Goal: Information Seeking & Learning: Learn about a topic

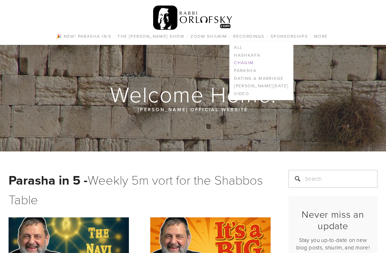
click at [243, 61] on link "Chagim" at bounding box center [260, 63] width 63 height 8
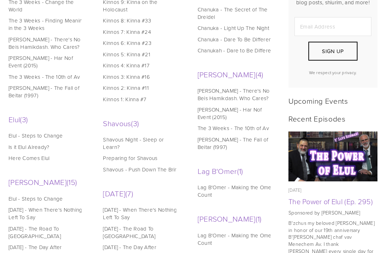
scroll to position [237, 0]
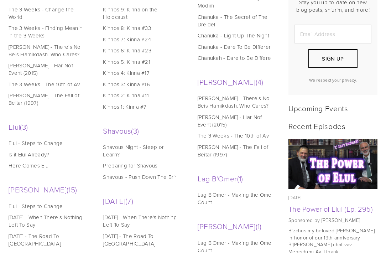
click at [50, 139] on link "Elul - Steps to Change" at bounding box center [48, 142] width 78 height 7
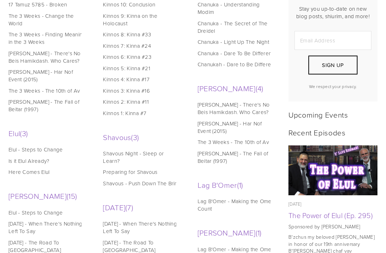
click at [43, 168] on link "Here Comes Elul" at bounding box center [48, 171] width 78 height 7
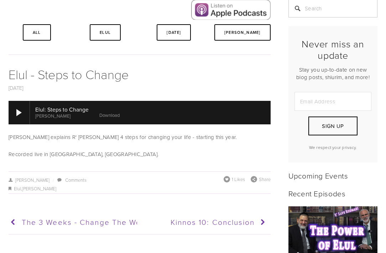
scroll to position [172, 0]
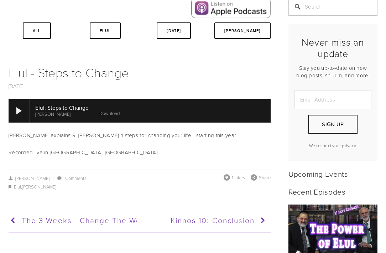
click at [164, 191] on div "Elul , [PERSON_NAME]" at bounding box center [140, 186] width 262 height 9
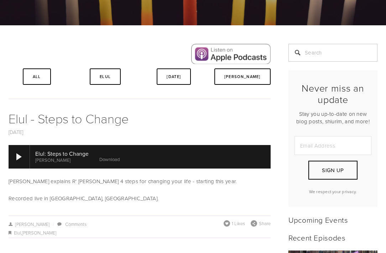
scroll to position [125, 0]
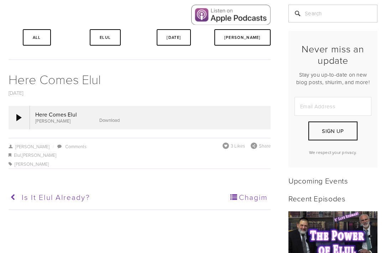
scroll to position [172, 0]
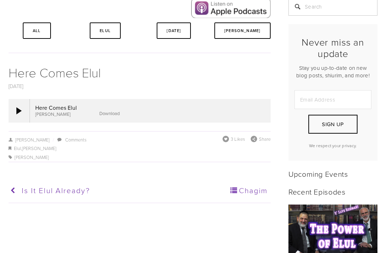
click at [108, 121] on div "Here Comes Elul Rabbi Dovid Orlofsky Download" at bounding box center [140, 110] width 262 height 23
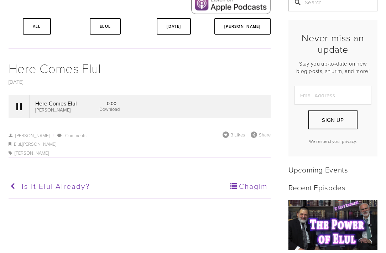
scroll to position [178, 0]
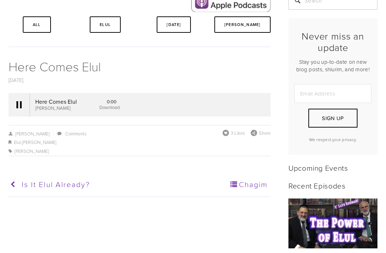
click at [111, 110] on link "Download" at bounding box center [109, 107] width 20 height 6
